Goal: Information Seeking & Learning: Find specific fact

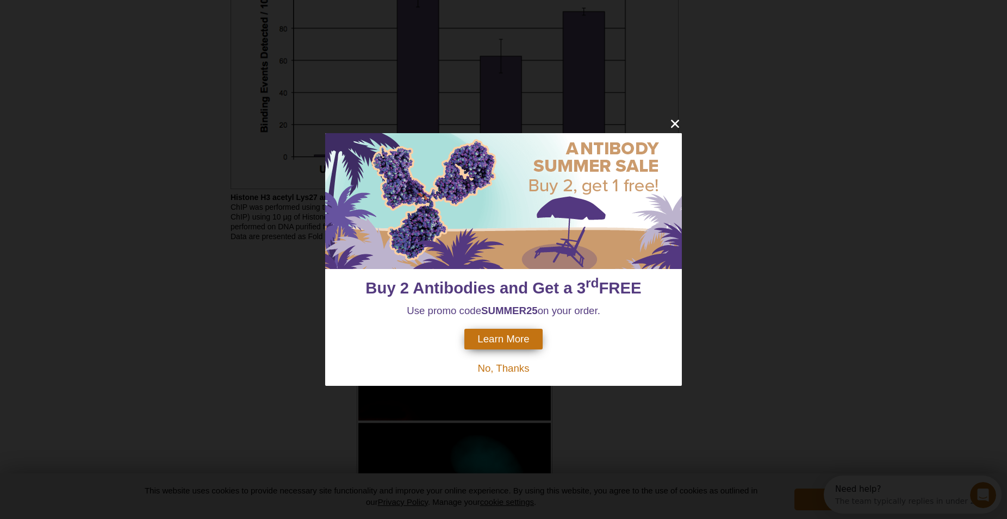
click at [675, 114] on div "Buy 2 Antibodies and Get a 3 rd FREE Use promo code SUMMER25 on your order. Lea…" at bounding box center [503, 259] width 1007 height 519
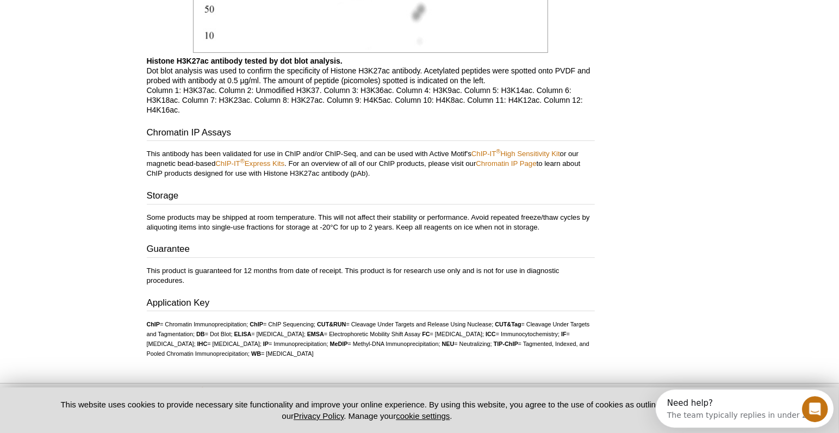
scroll to position [2156, 0]
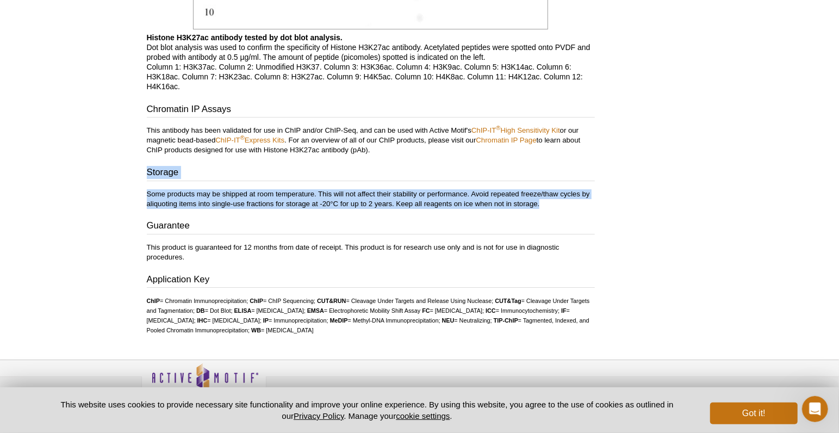
drag, startPoint x: 541, startPoint y: 207, endPoint x: 144, endPoint y: 172, distance: 399.5
copy div "Storage Some products may be shipped at room temperature. This will not affect …"
click at [379, 209] on p "Some products may be shipped at room temperature. This will not affect their st…" at bounding box center [371, 199] width 448 height 20
drag, startPoint x: 144, startPoint y: 193, endPoint x: 550, endPoint y: 209, distance: 405.8
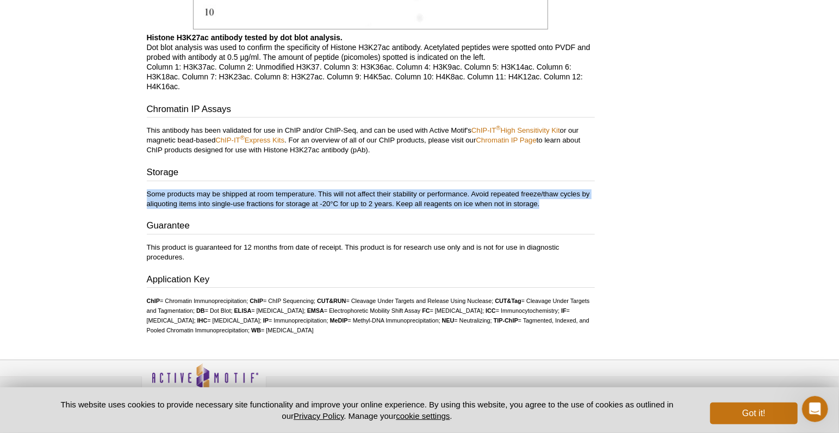
copy p "Some products may be shipped at room temperature. This will not affect their st…"
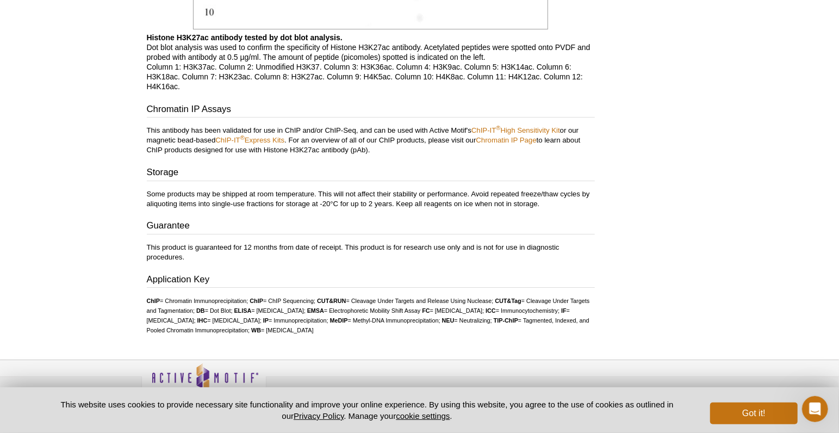
drag, startPoint x: 209, startPoint y: 232, endPoint x: 408, endPoint y: 220, distance: 199.3
click at [209, 230] on h3 "Guarantee" at bounding box center [371, 226] width 448 height 15
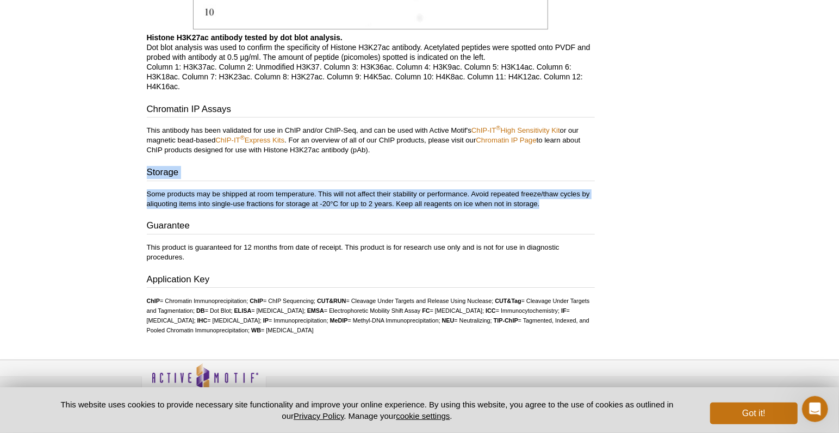
drag, startPoint x: 516, startPoint y: 213, endPoint x: 145, endPoint y: 173, distance: 373.9
copy div "Storage Some products may be shipped at room temperature. This will not affect …"
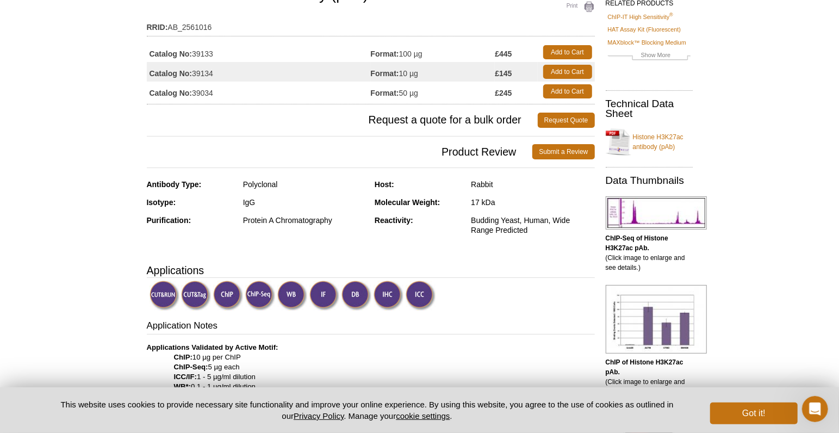
scroll to position [0, 0]
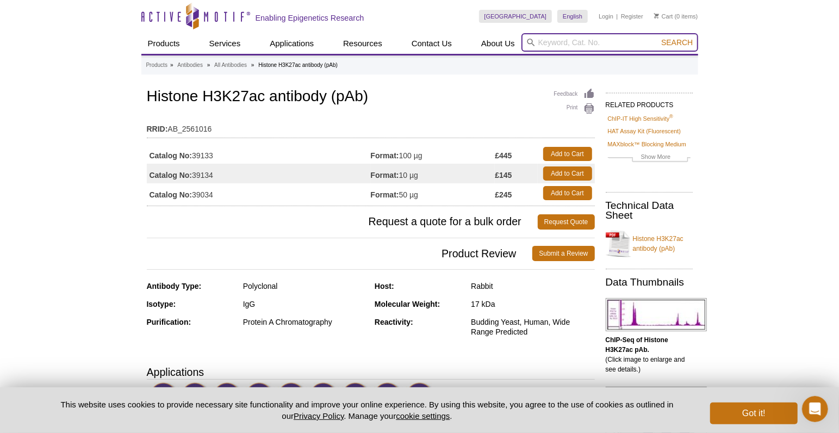
click at [562, 43] on input "search" at bounding box center [609, 42] width 177 height 18
paste input "AF4002"
type input "AF4002"
click at [658, 38] on button "Search" at bounding box center [677, 43] width 38 height 10
click at [685, 41] on span "Search" at bounding box center [677, 42] width 32 height 9
